Goal: Find specific fact: Find specific fact

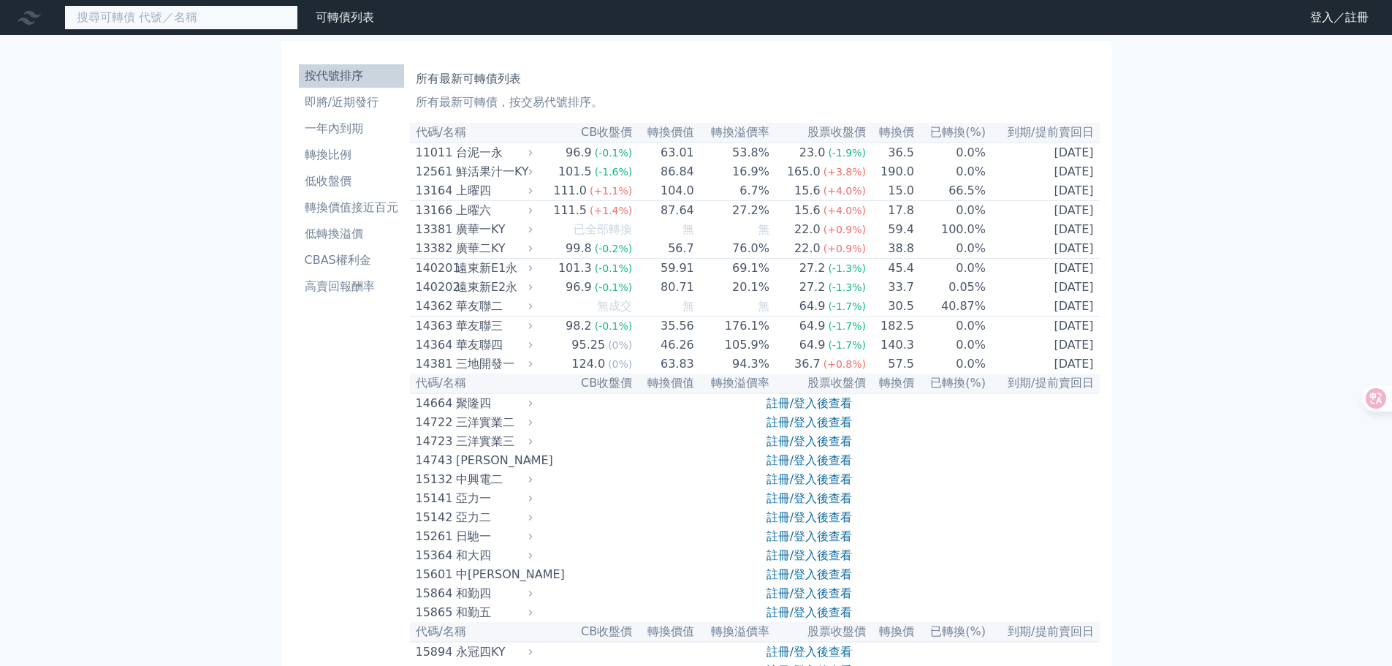
click at [161, 7] on input at bounding box center [181, 17] width 234 height 25
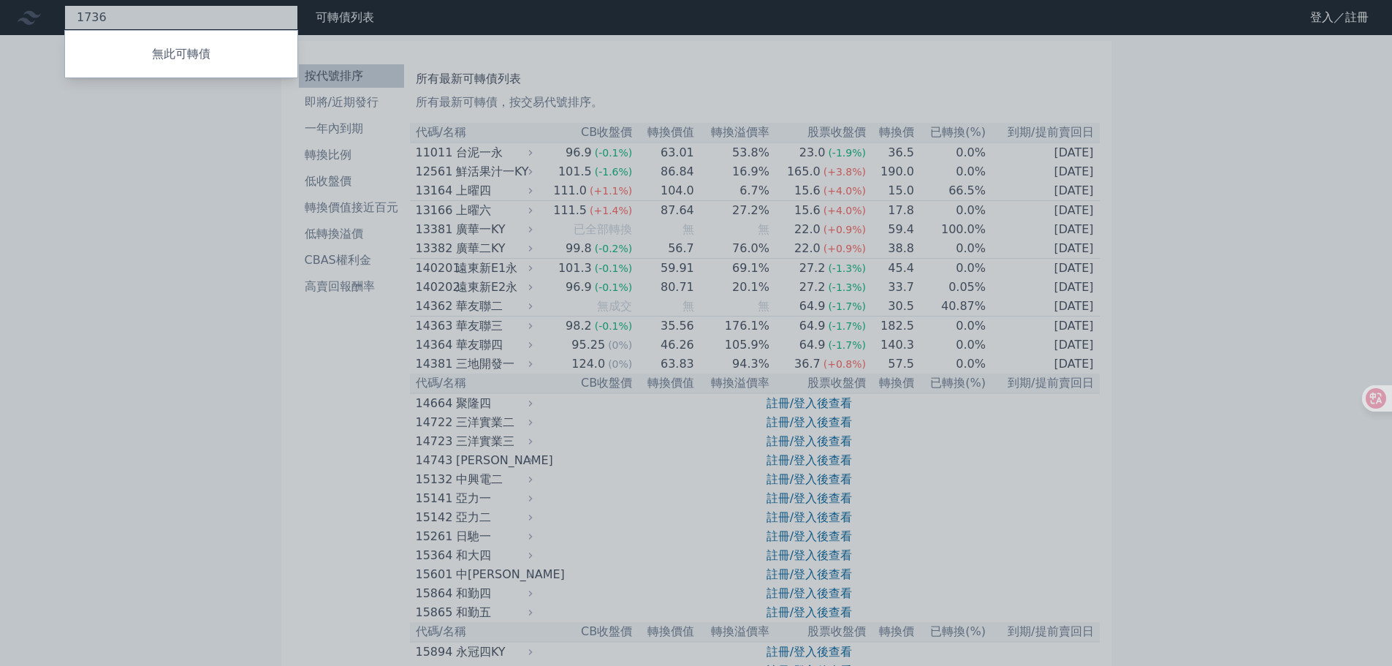
type input "1736"
click at [136, 205] on div at bounding box center [696, 333] width 1392 height 666
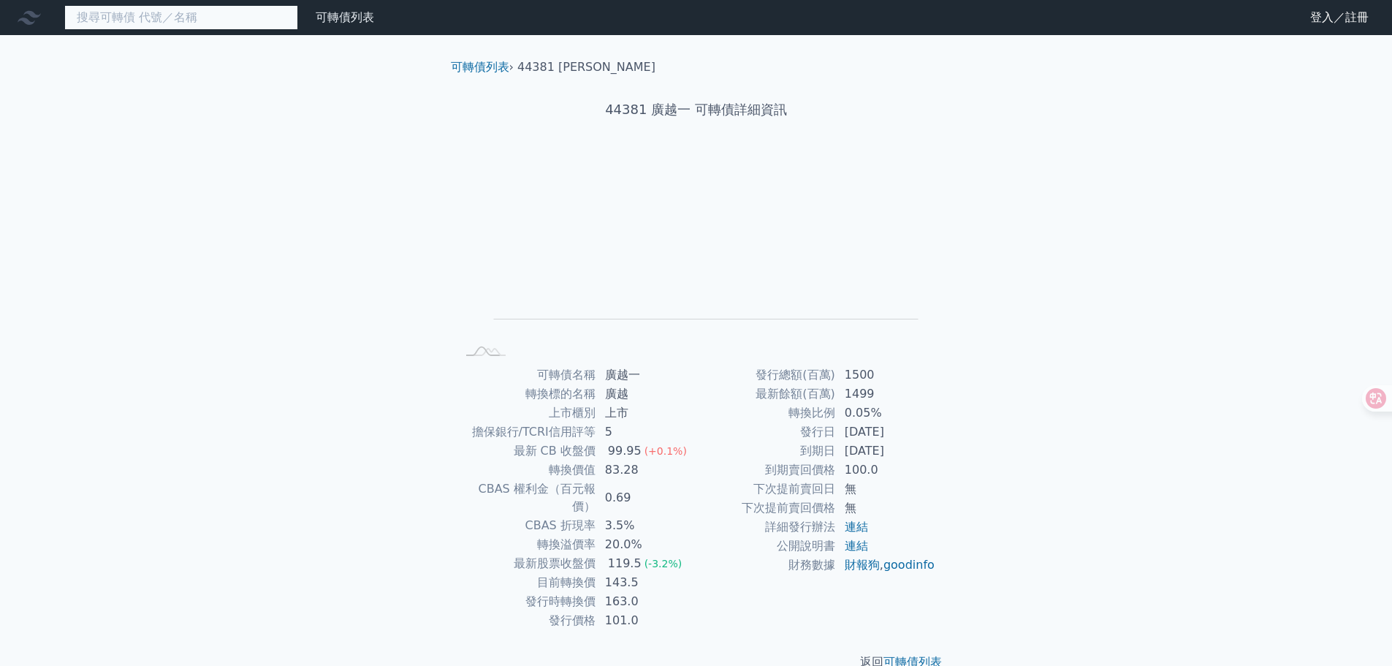
click at [176, 26] on input at bounding box center [181, 17] width 234 height 25
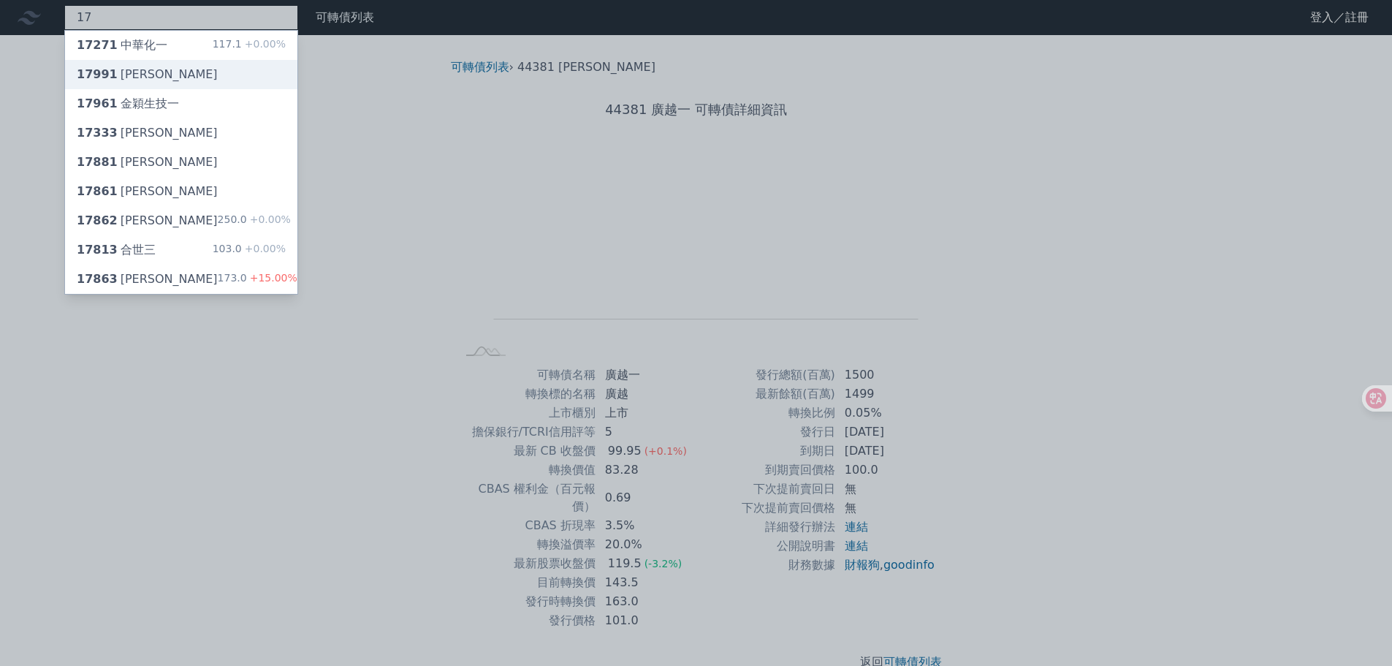
type input "1"
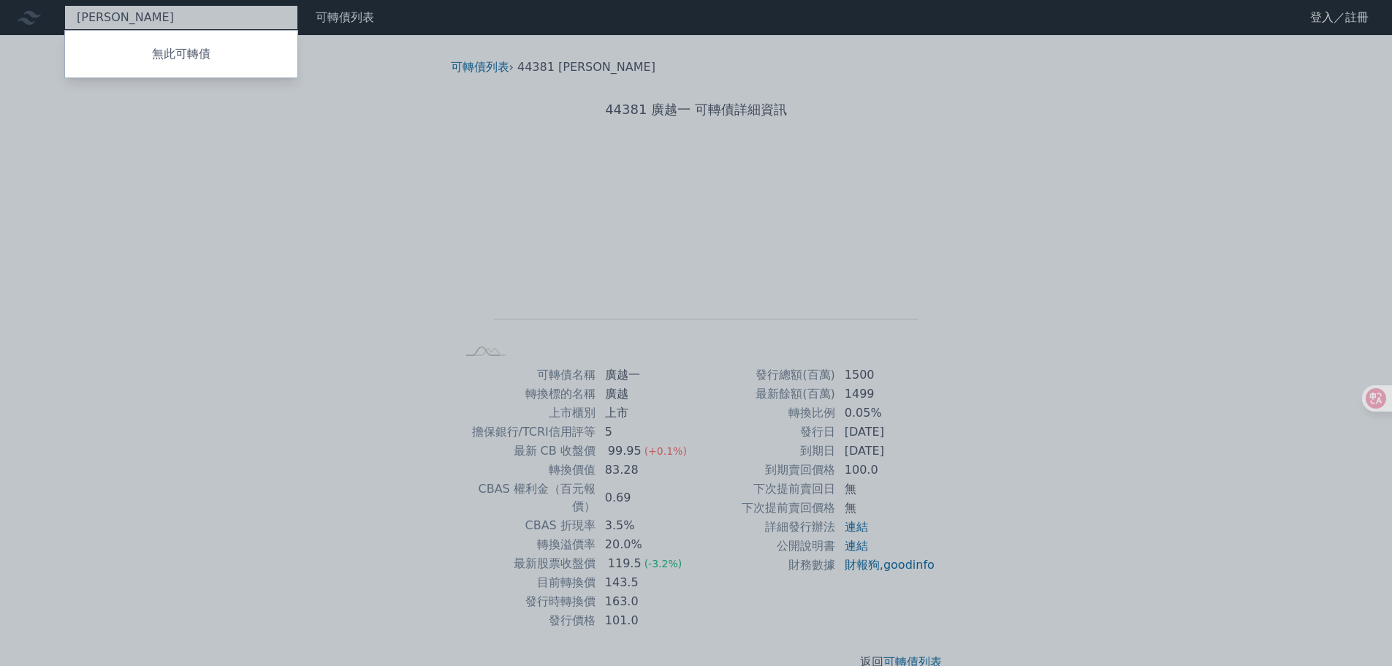
type input "喬"
